Goal: Check status

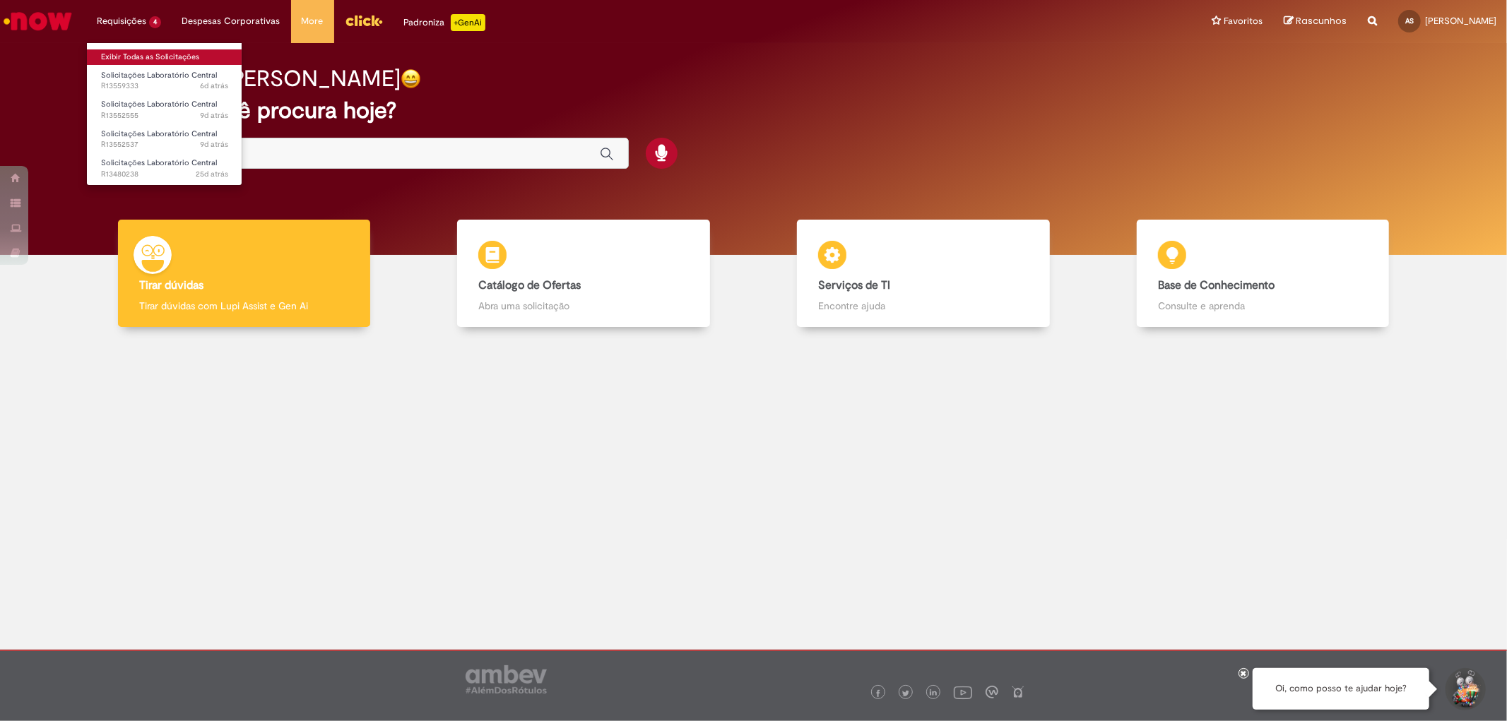
click at [160, 58] on link "Exibir Todas as Solicitações" at bounding box center [164, 57] width 155 height 16
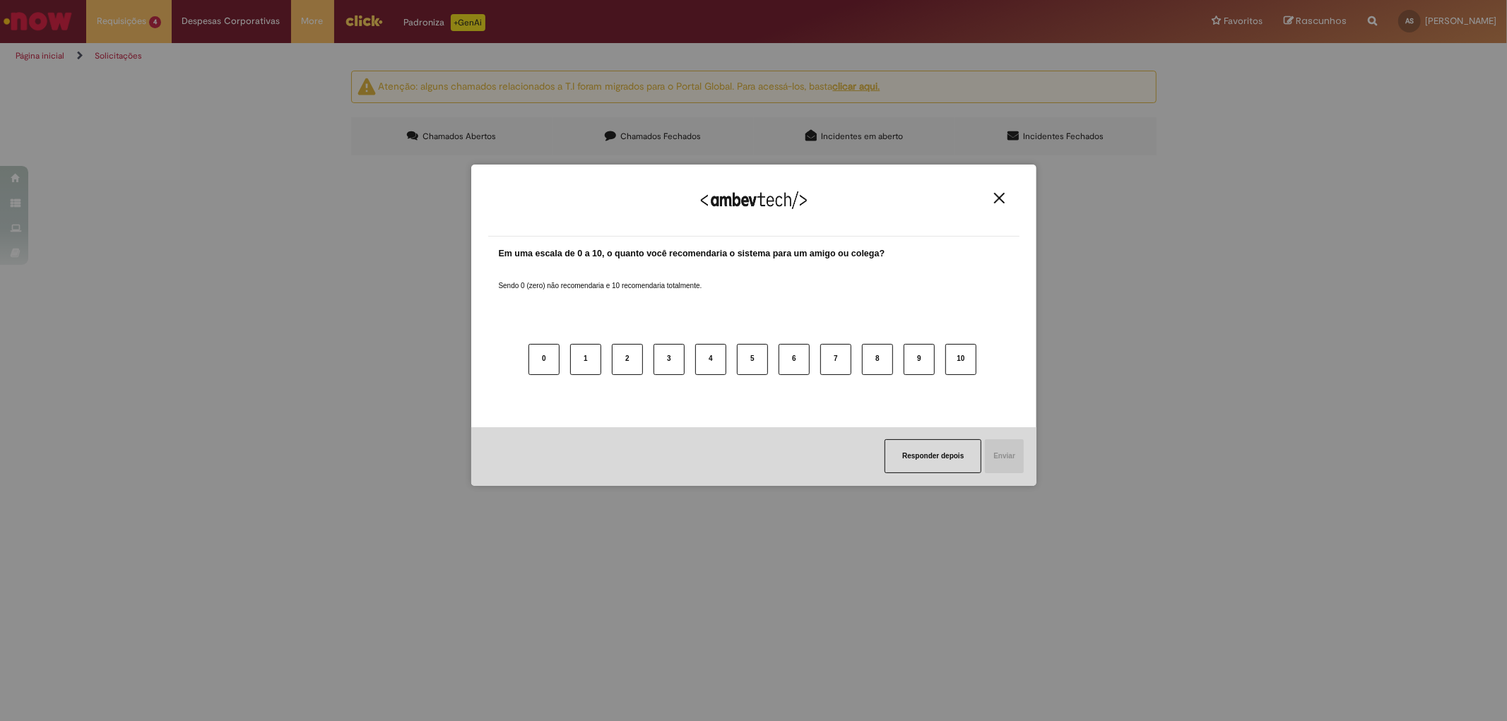
click at [1005, 193] on button "Close" at bounding box center [999, 198] width 19 height 12
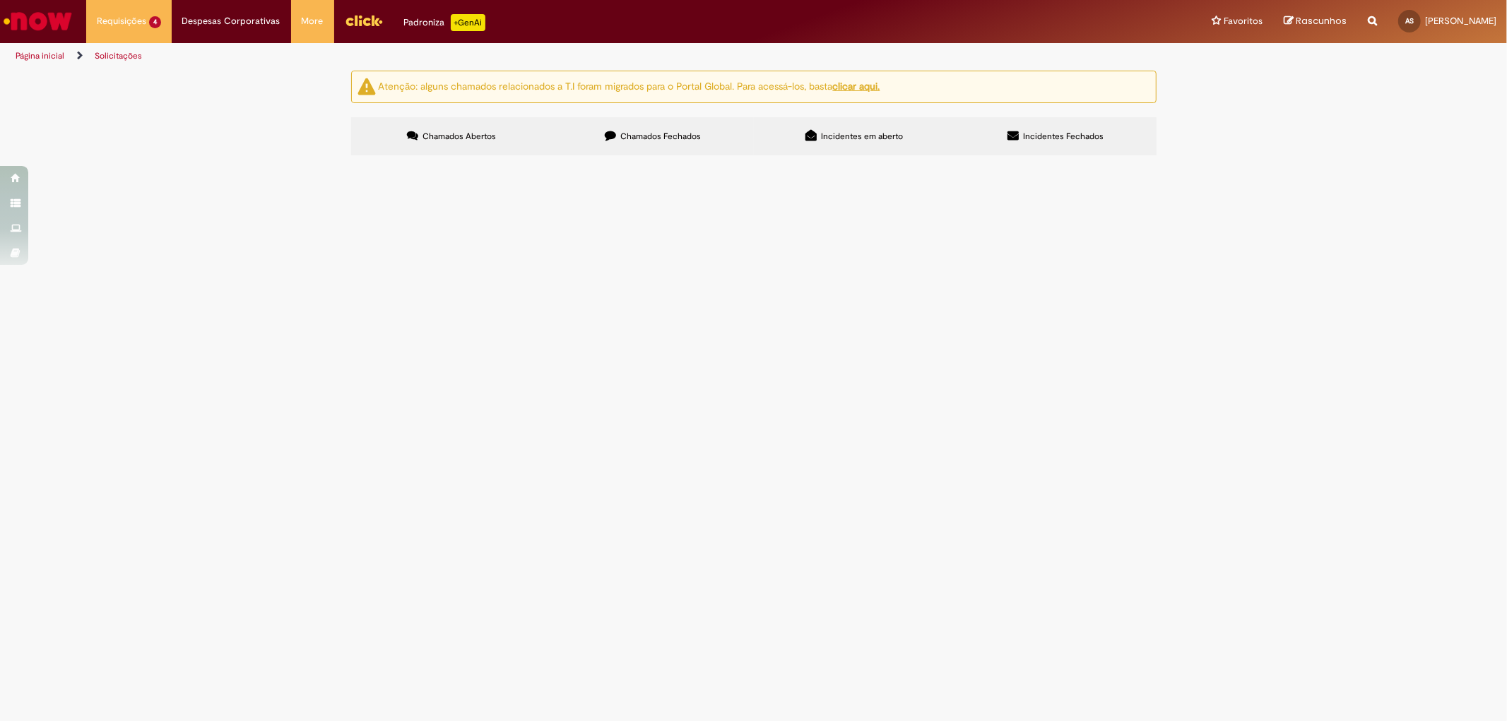
click at [0, 0] on span "SOLICITO ANÁLISE DE 22 AMOSTRAS COLETADAS DE CARRETA COM SUSPEITA DE FRAUDE. NF…" at bounding box center [0, 0] width 0 height 0
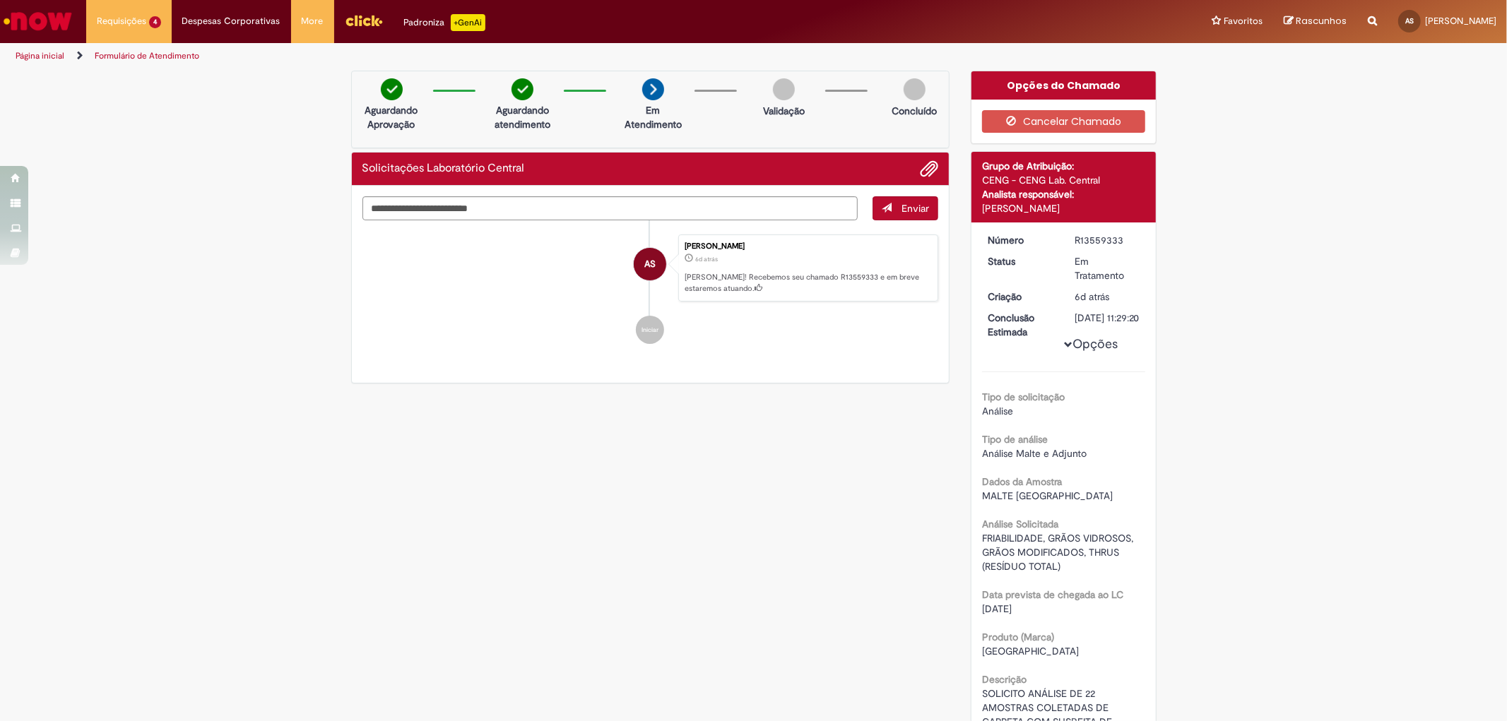
scroll to position [78, 0]
